Goal: Task Accomplishment & Management: Understand process/instructions

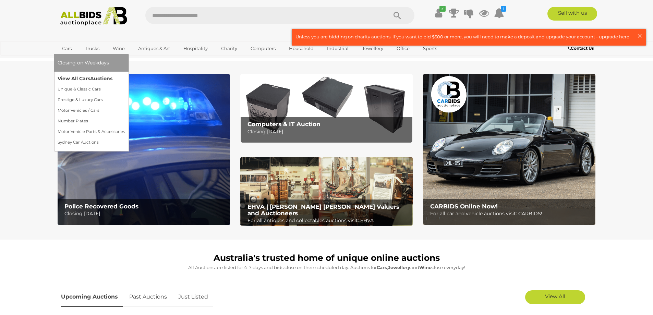
click at [79, 75] on link "View All Cars Auctions" at bounding box center [91, 78] width 67 height 11
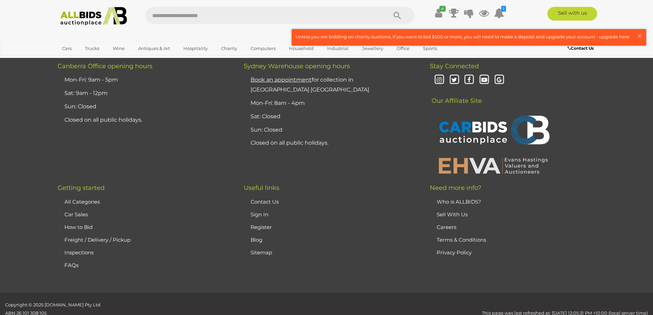
scroll to position [1821, 0]
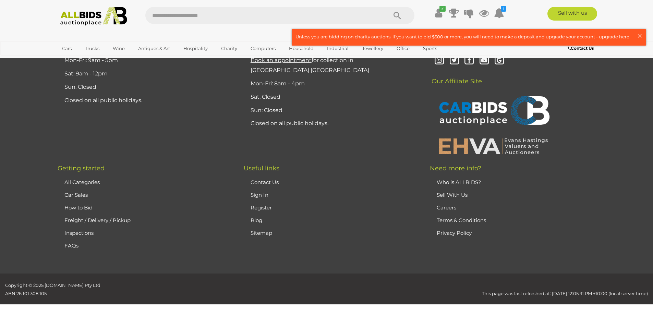
click at [443, 191] on link "Sell With Us" at bounding box center [451, 194] width 31 height 7
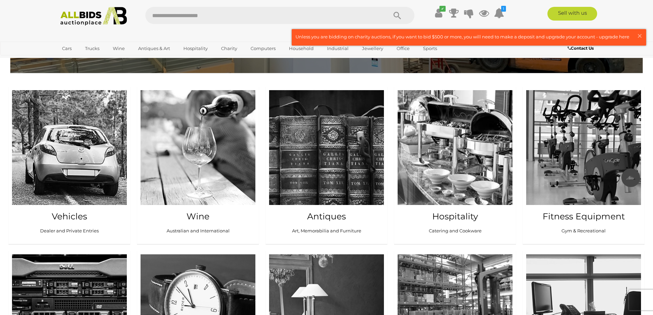
scroll to position [651, 0]
